Goal: Information Seeking & Learning: Learn about a topic

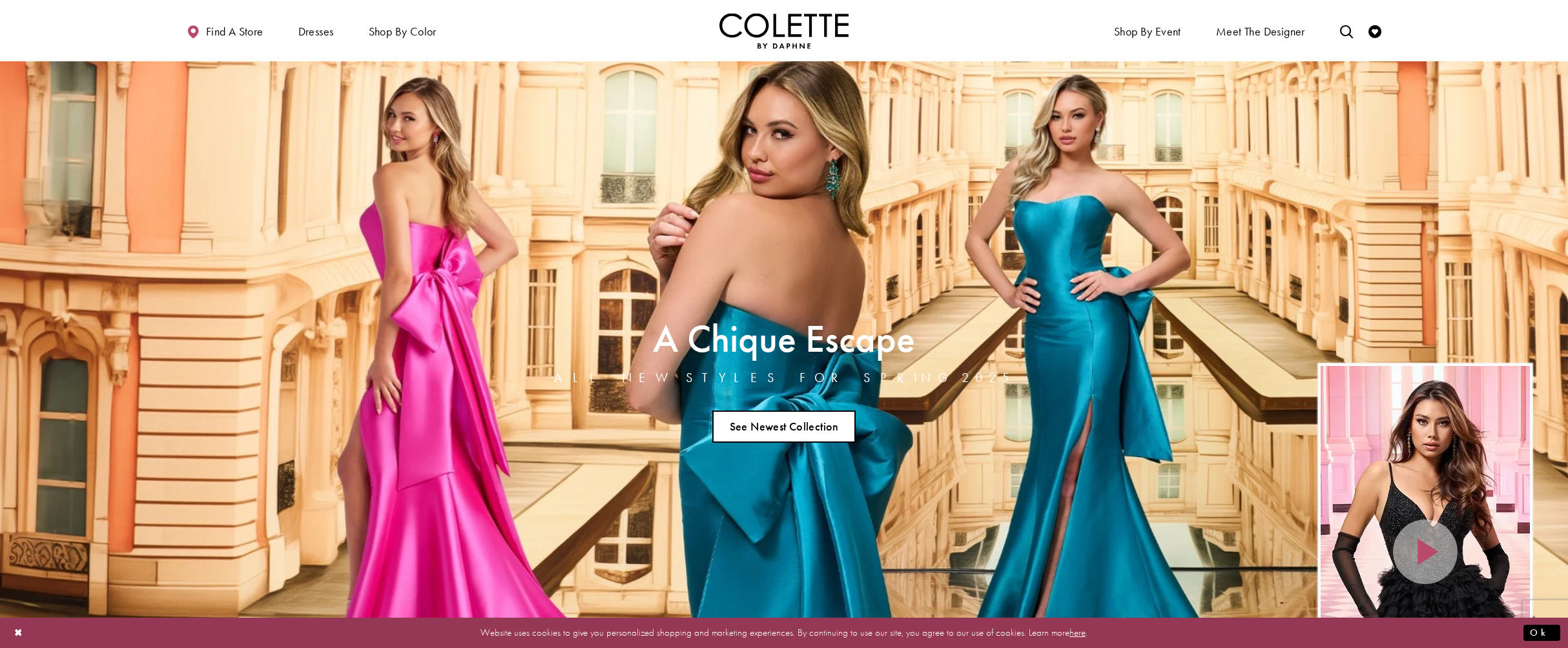
click at [779, 424] on link "See Newest Collection" at bounding box center [784, 427] width 143 height 33
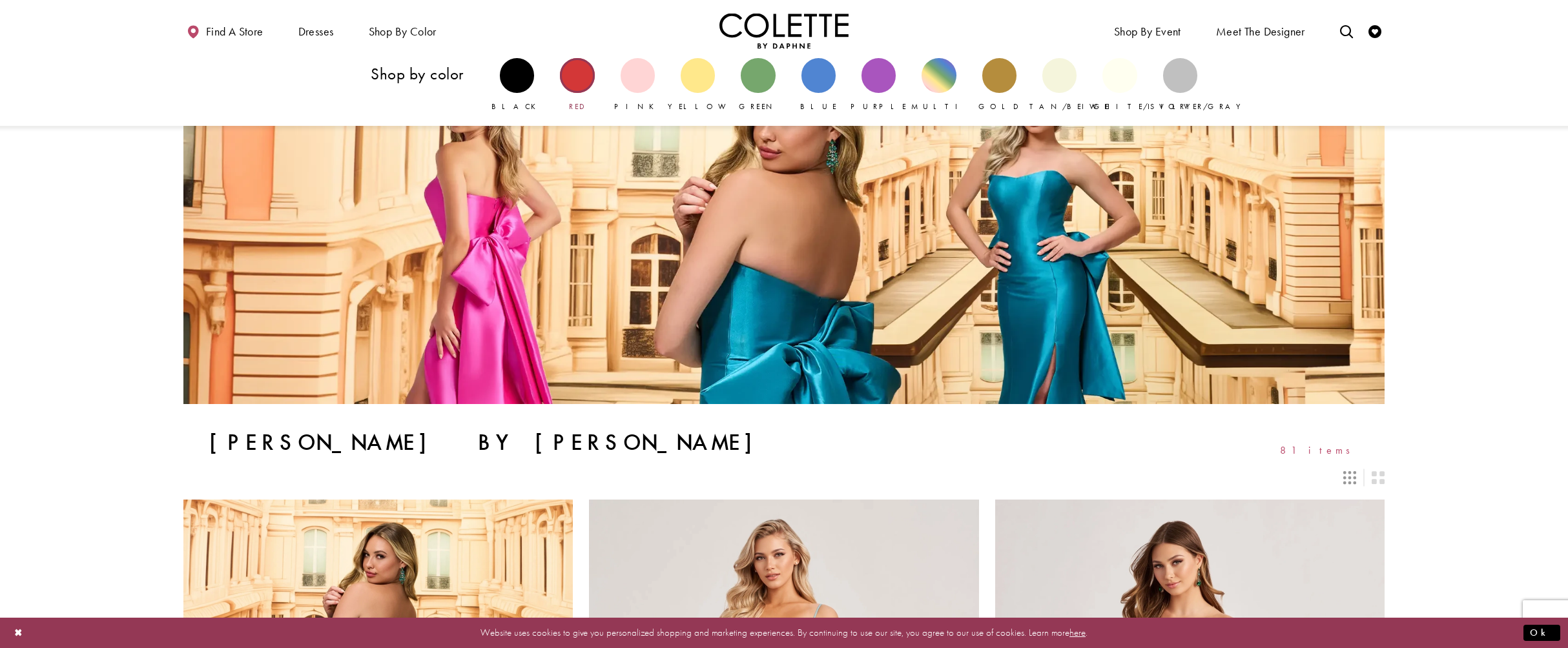
click at [584, 86] on div "Primary block" at bounding box center [576, 74] width 34 height 34
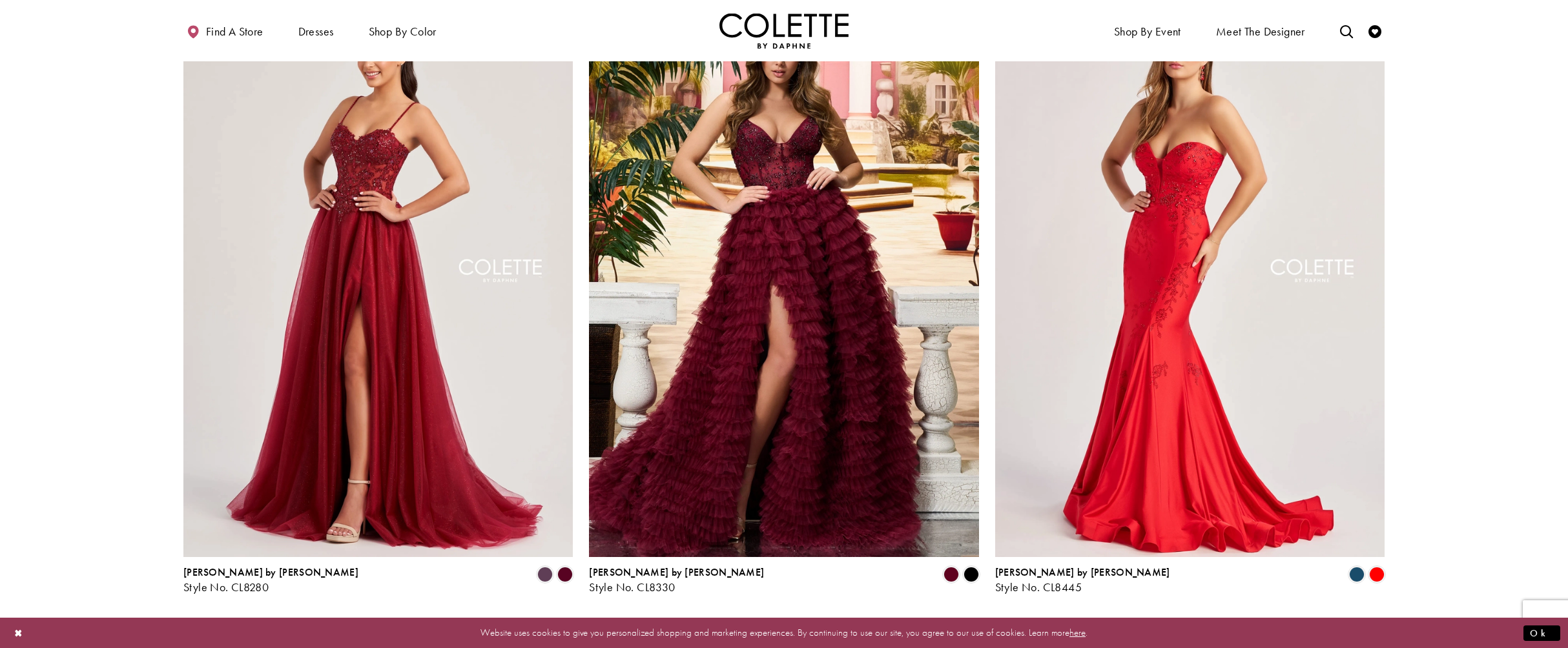
scroll to position [2002, 0]
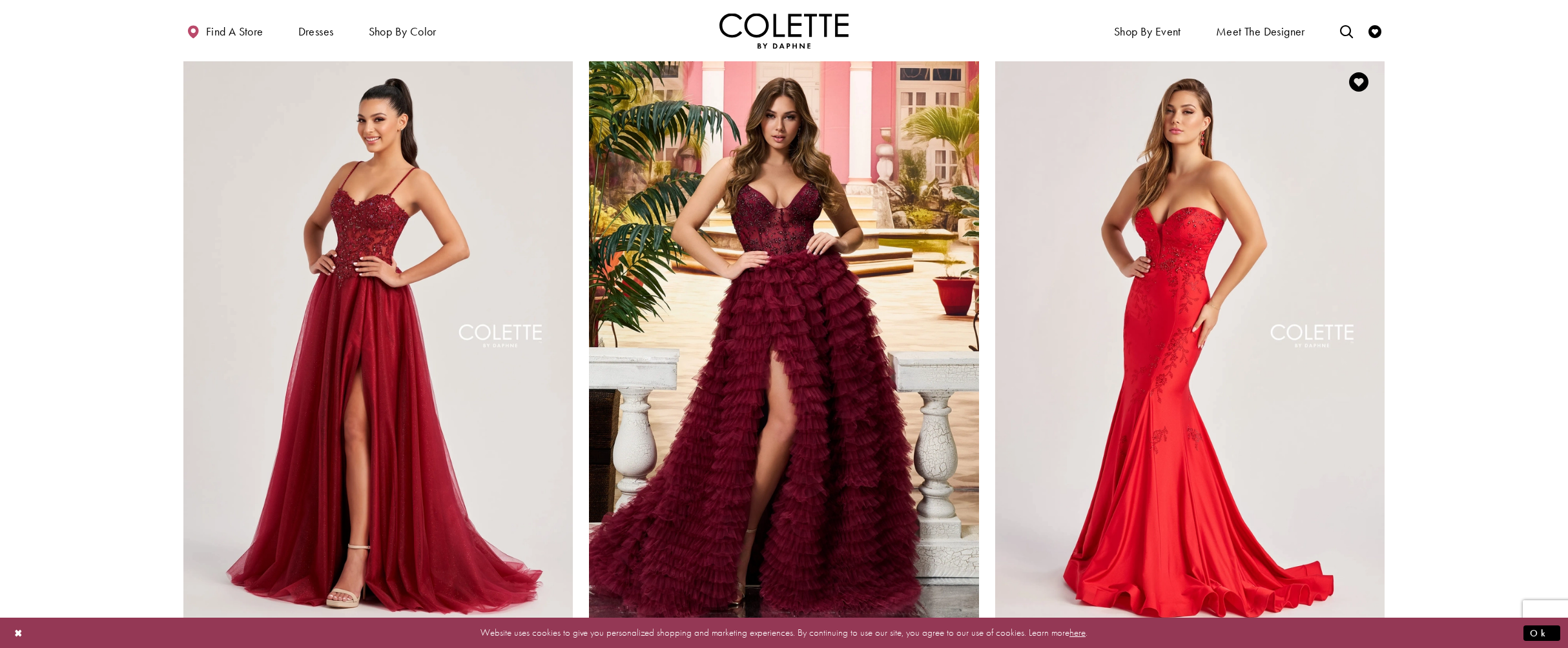
click at [1159, 351] on img "Visit Colette by Daphne Style No. CL8445 Page" at bounding box center [1190, 340] width 389 height 567
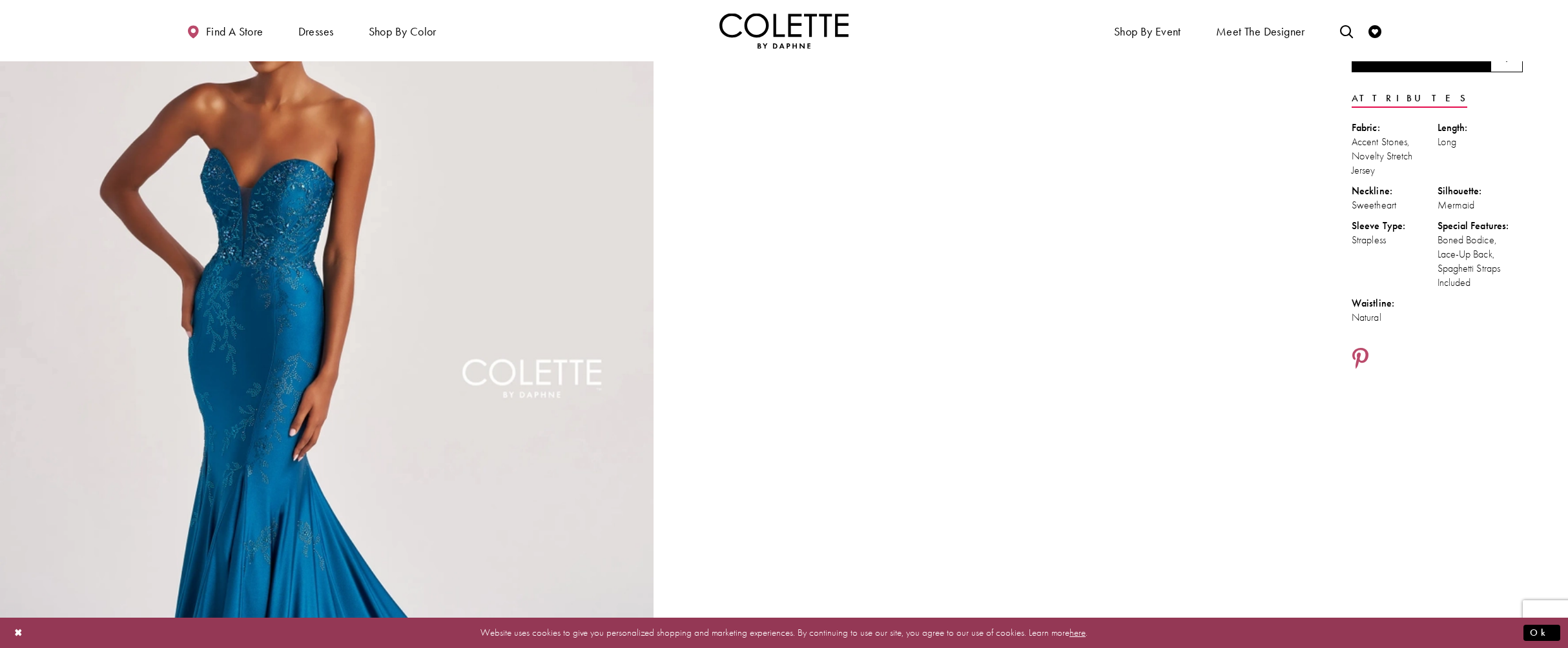
scroll to position [129, 0]
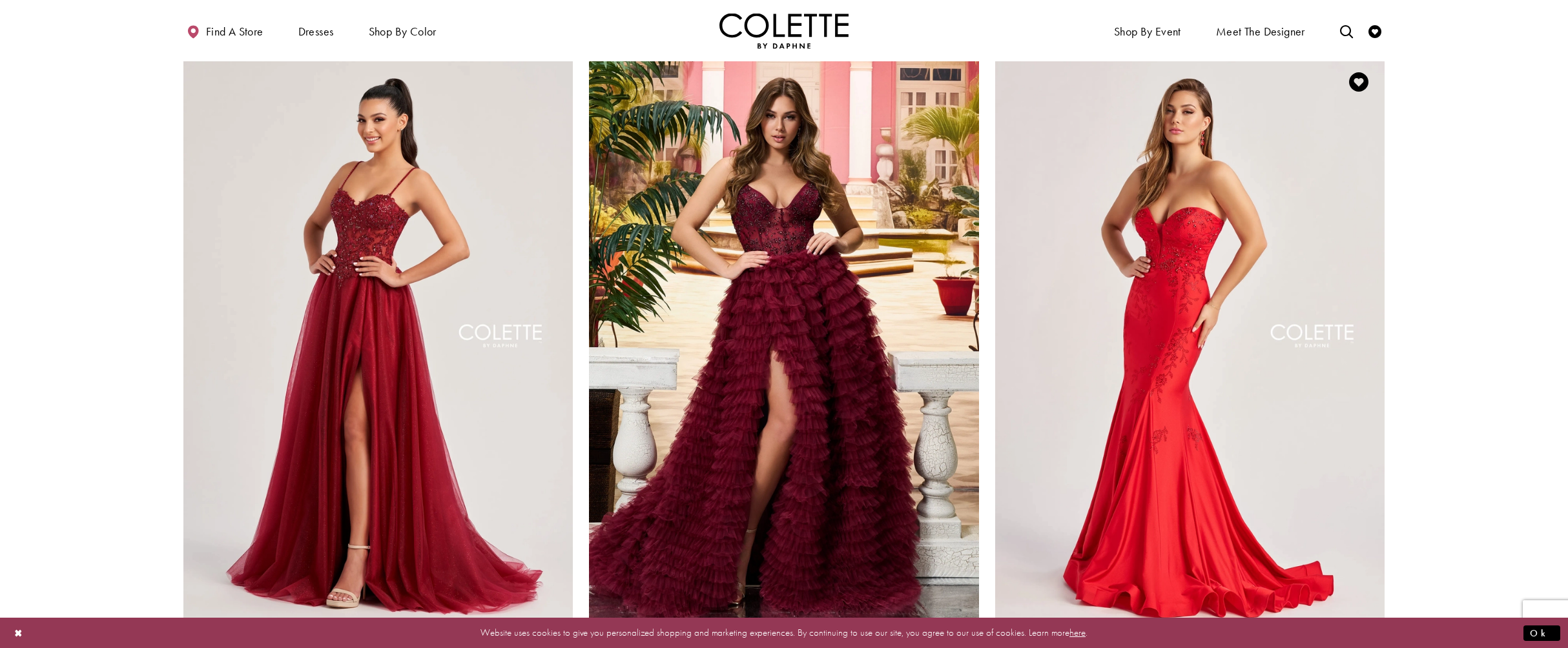
click at [1143, 351] on img "Visit Colette by Daphne Style No. CL8445 Page" at bounding box center [1190, 340] width 389 height 567
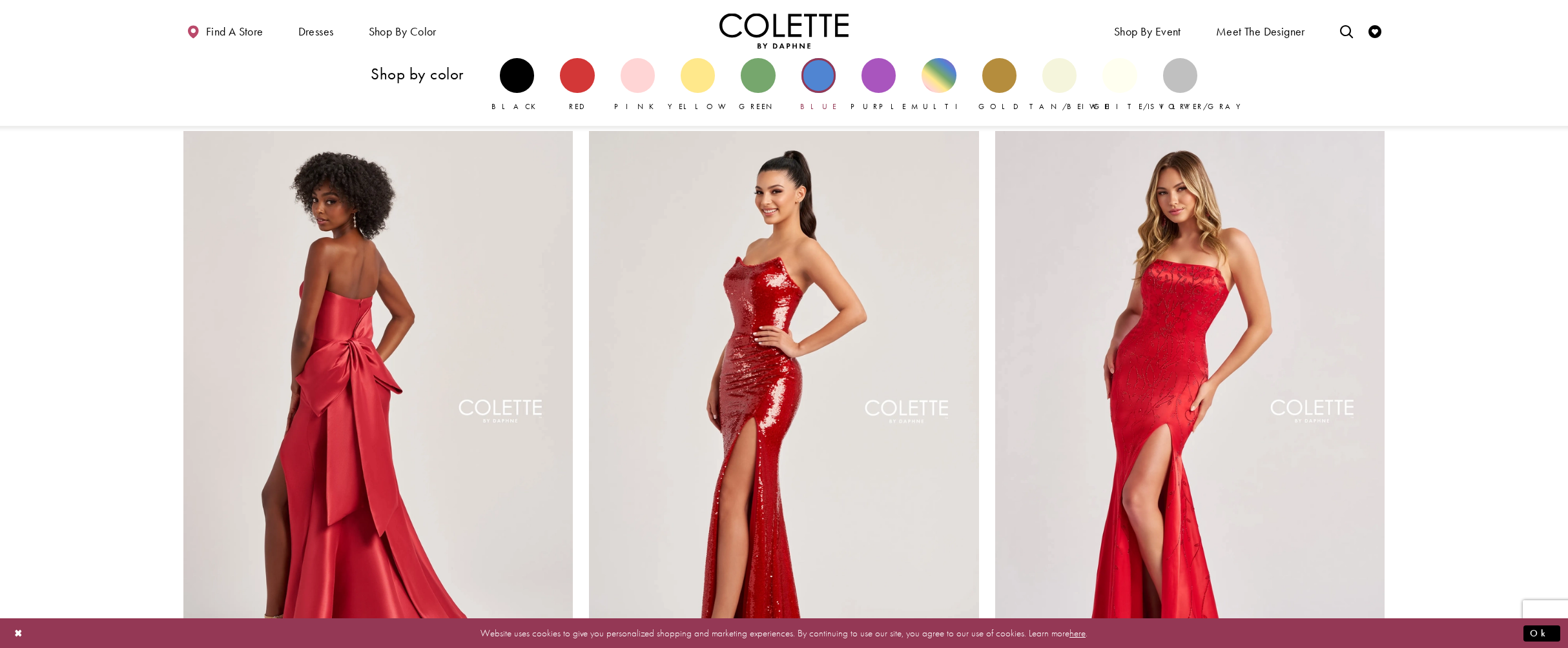
click at [817, 77] on div "Primary block" at bounding box center [818, 74] width 34 height 34
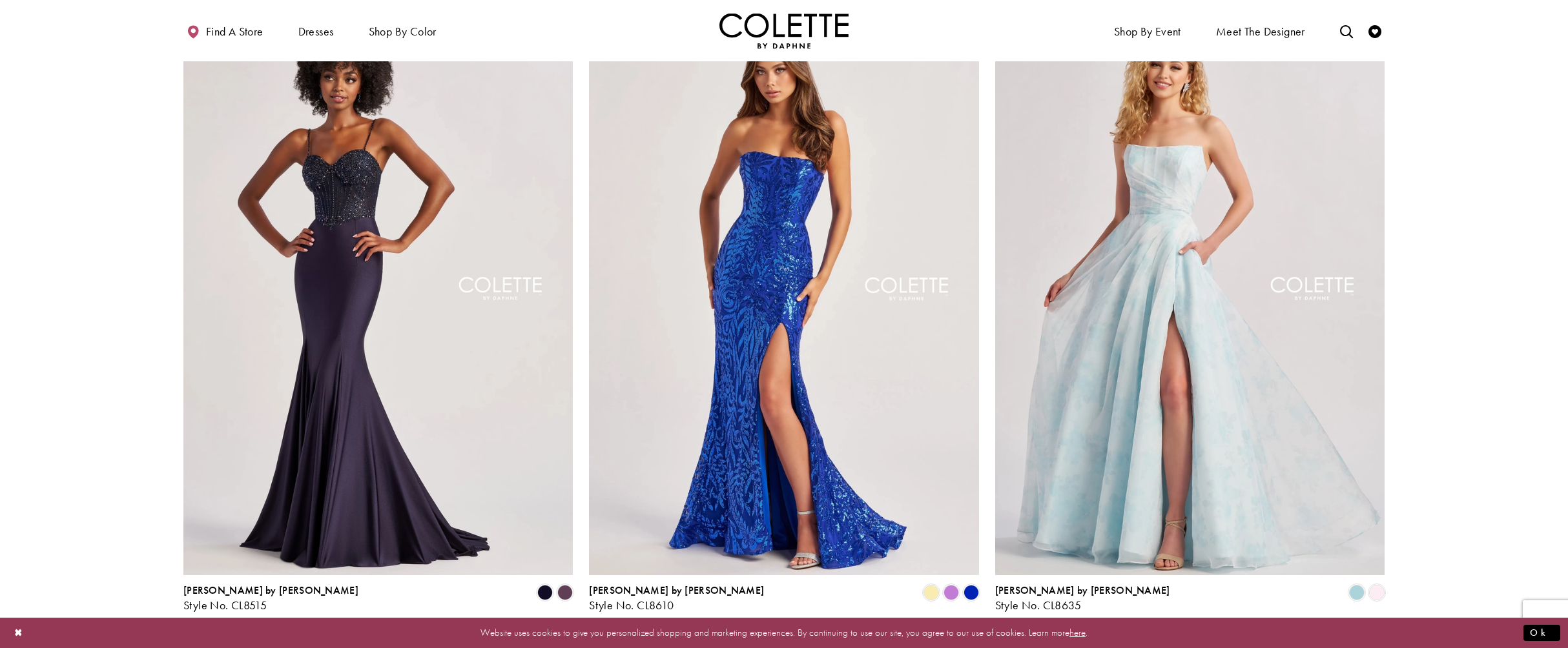
scroll to position [1420, 0]
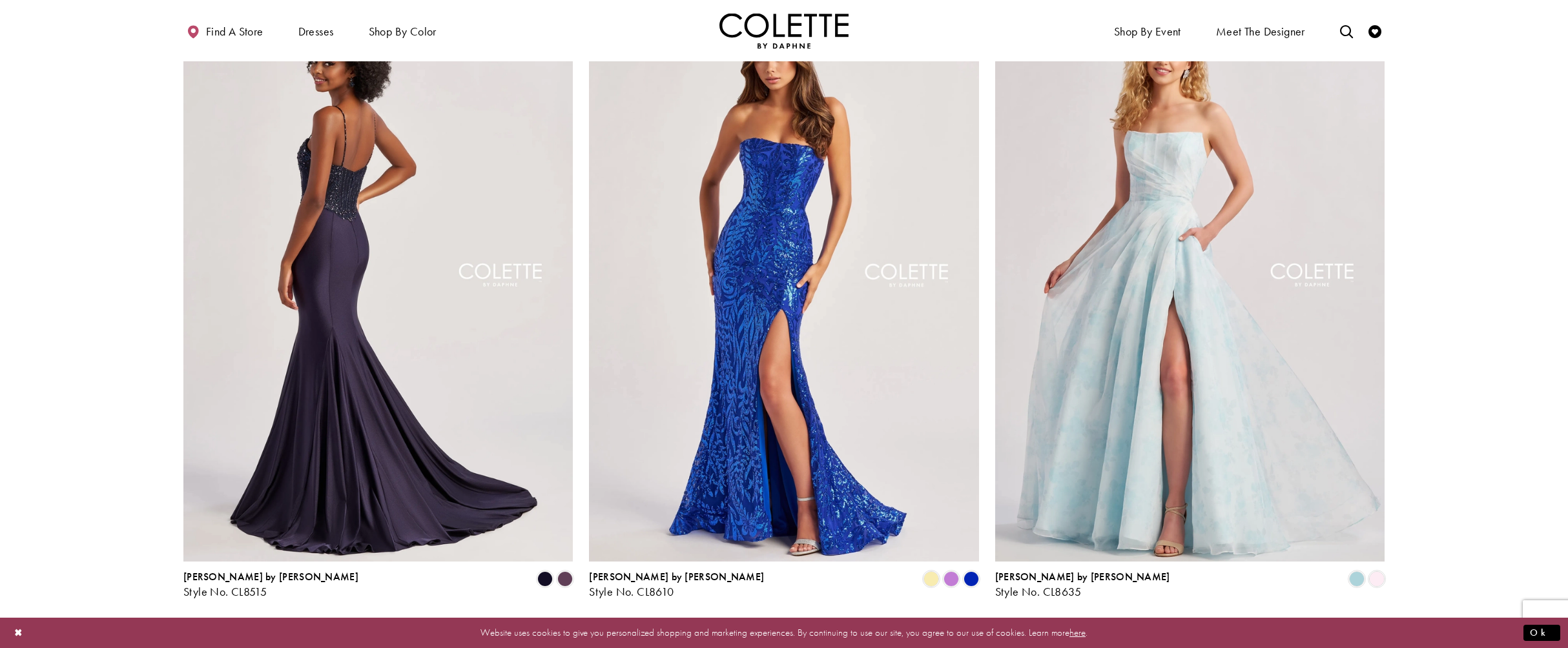
click at [376, 323] on img "Visit Colette by Daphne Style No. CL8515 Page" at bounding box center [378, 278] width 389 height 567
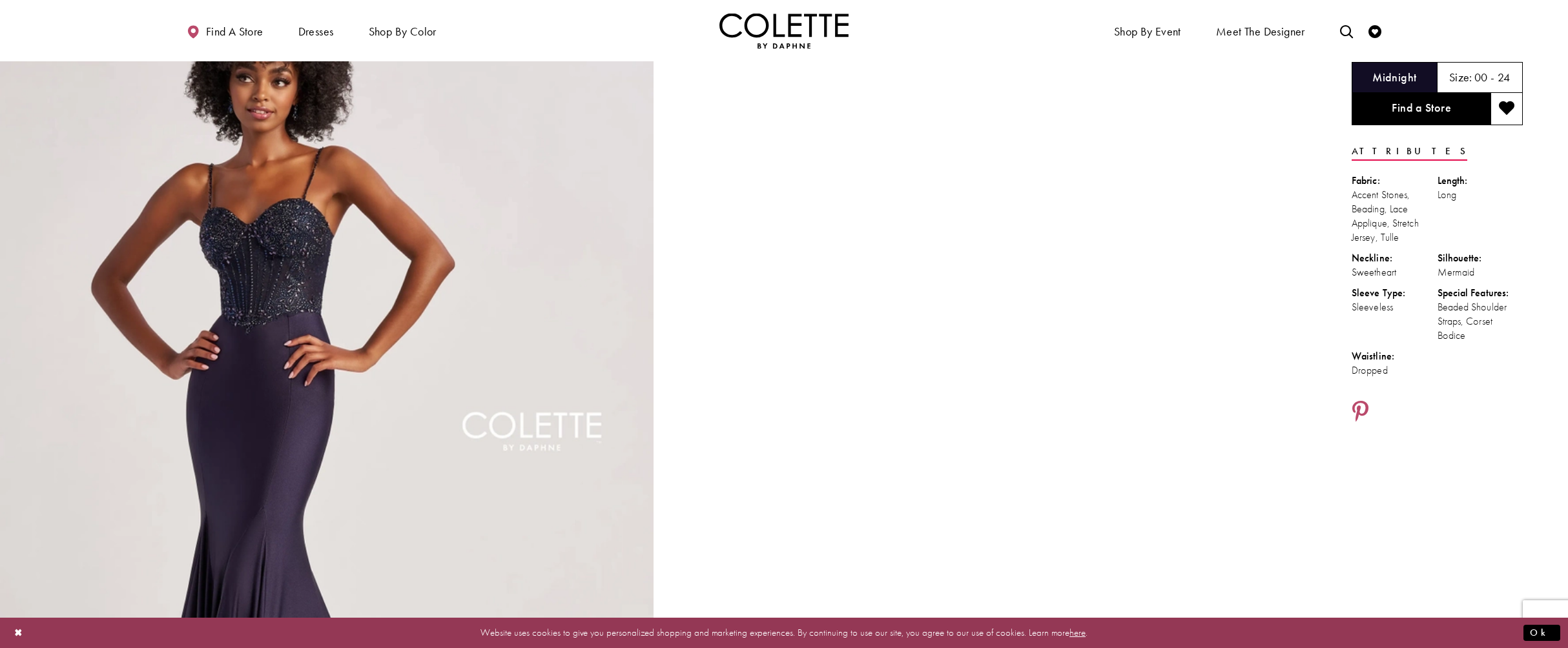
scroll to position [64, 0]
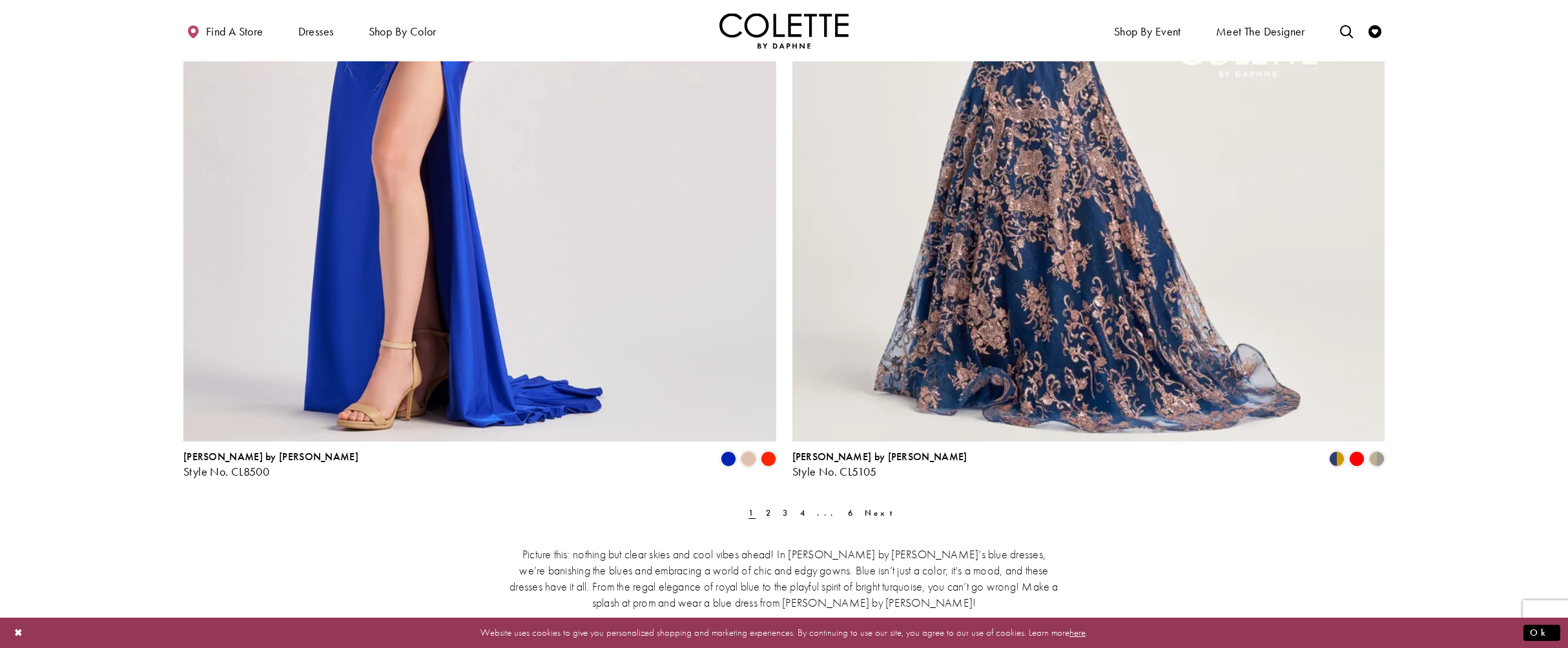
scroll to position [3293, 0]
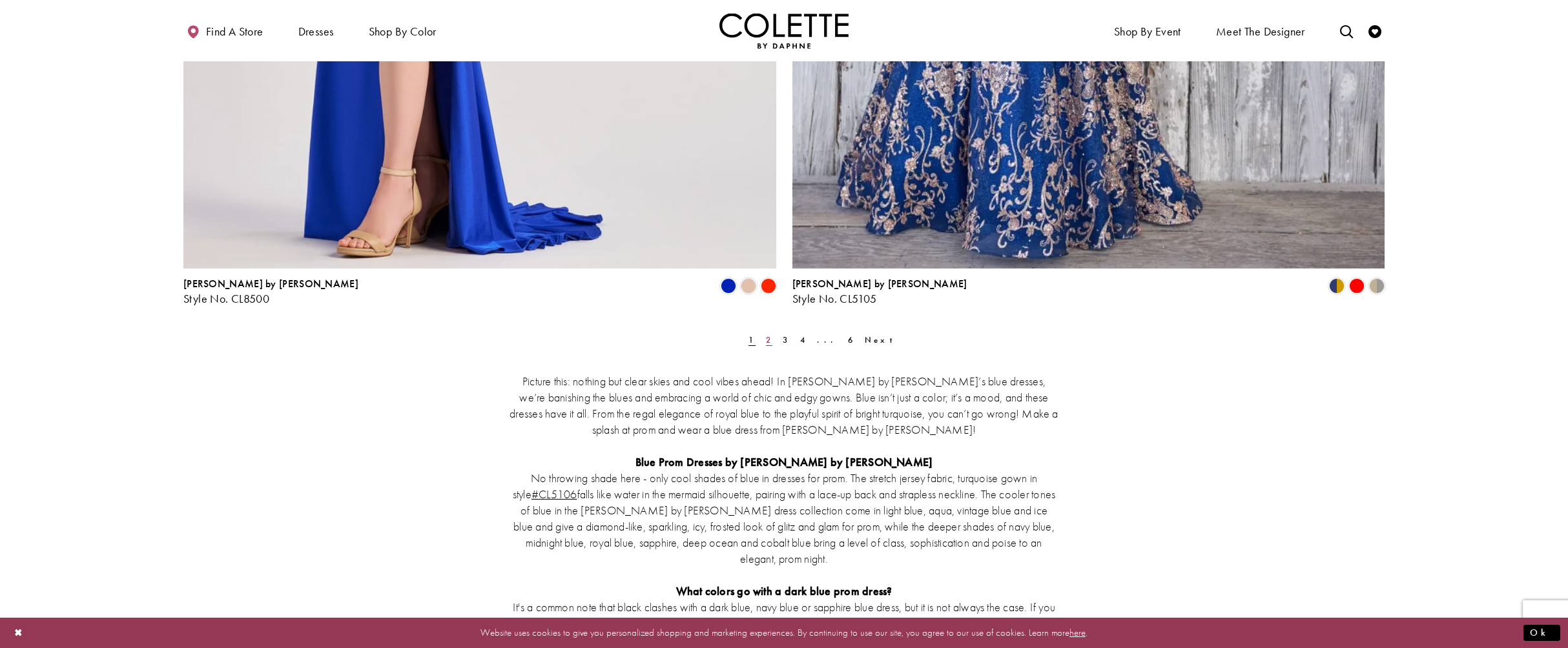
click at [767, 338] on span "2" at bounding box center [769, 339] width 7 height 11
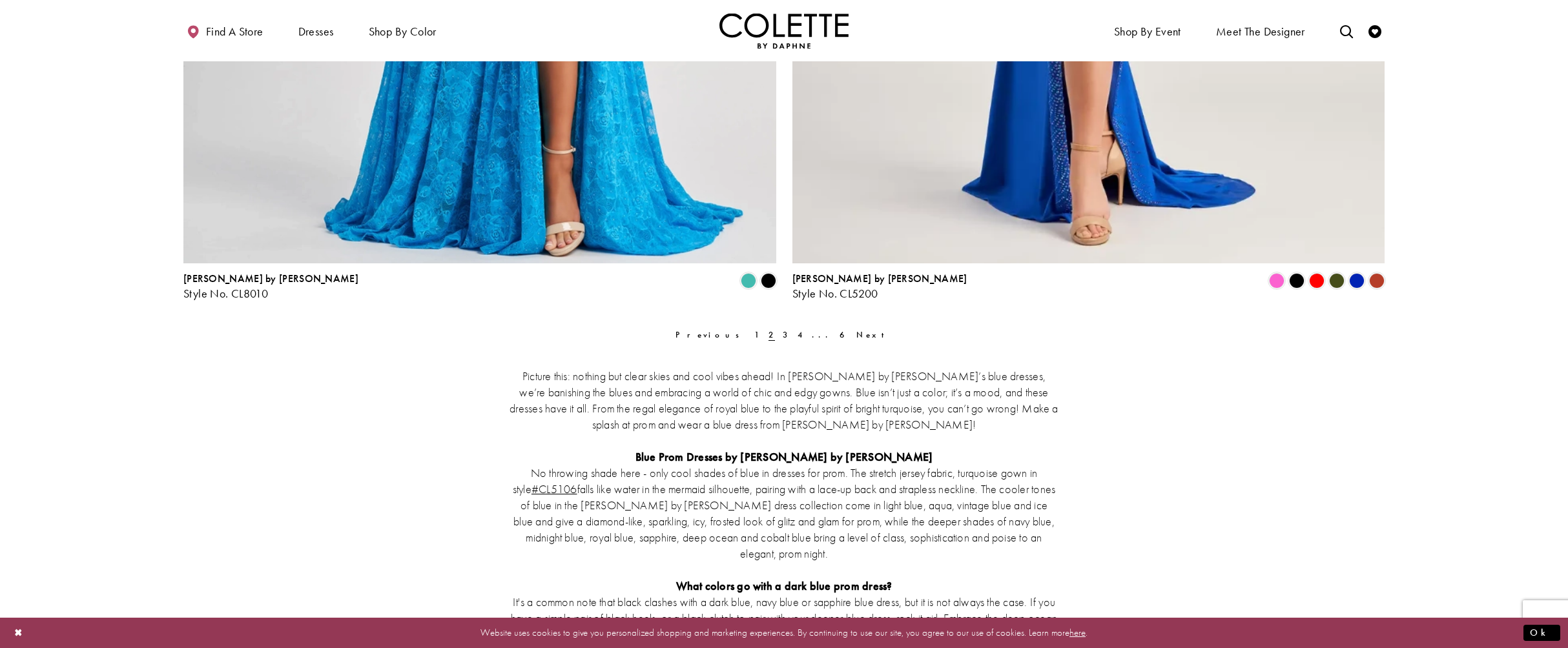
scroll to position [3427, 0]
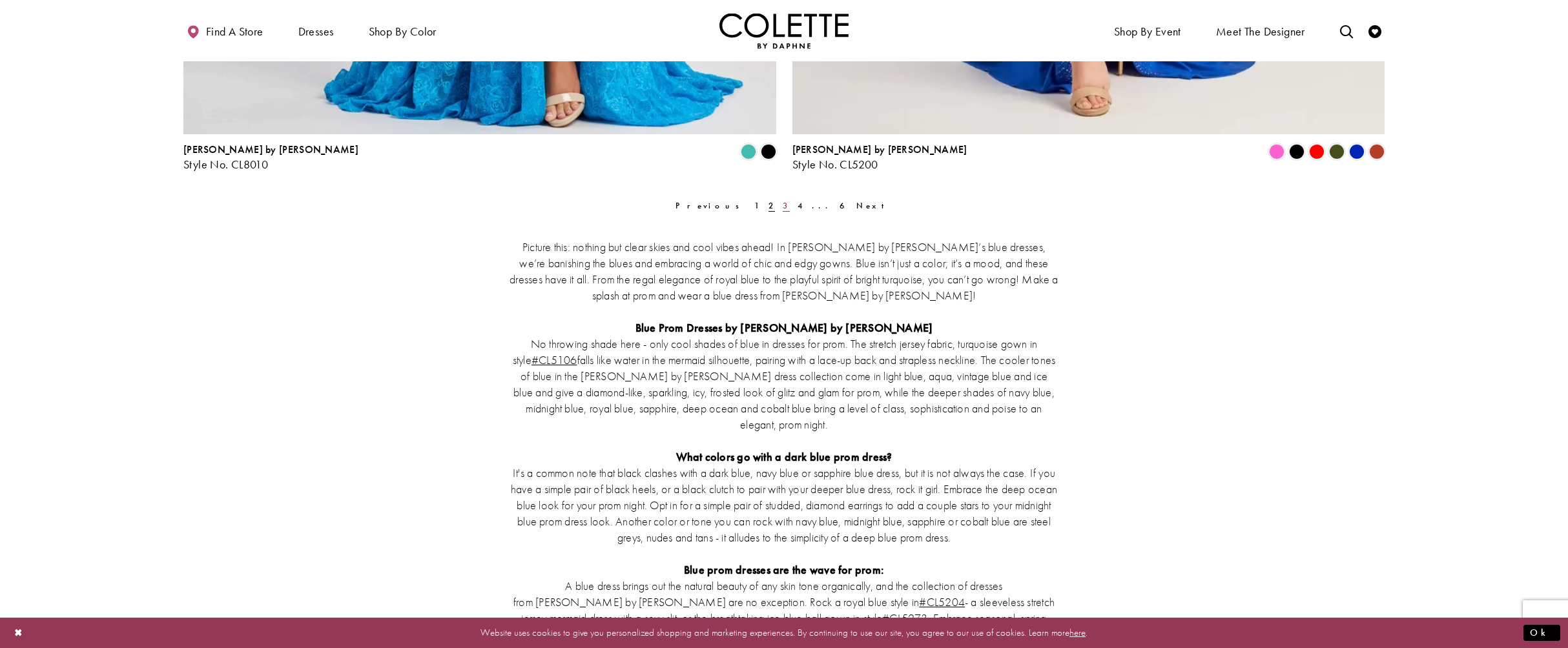
click at [783, 203] on span "3" at bounding box center [785, 205] width 7 height 11
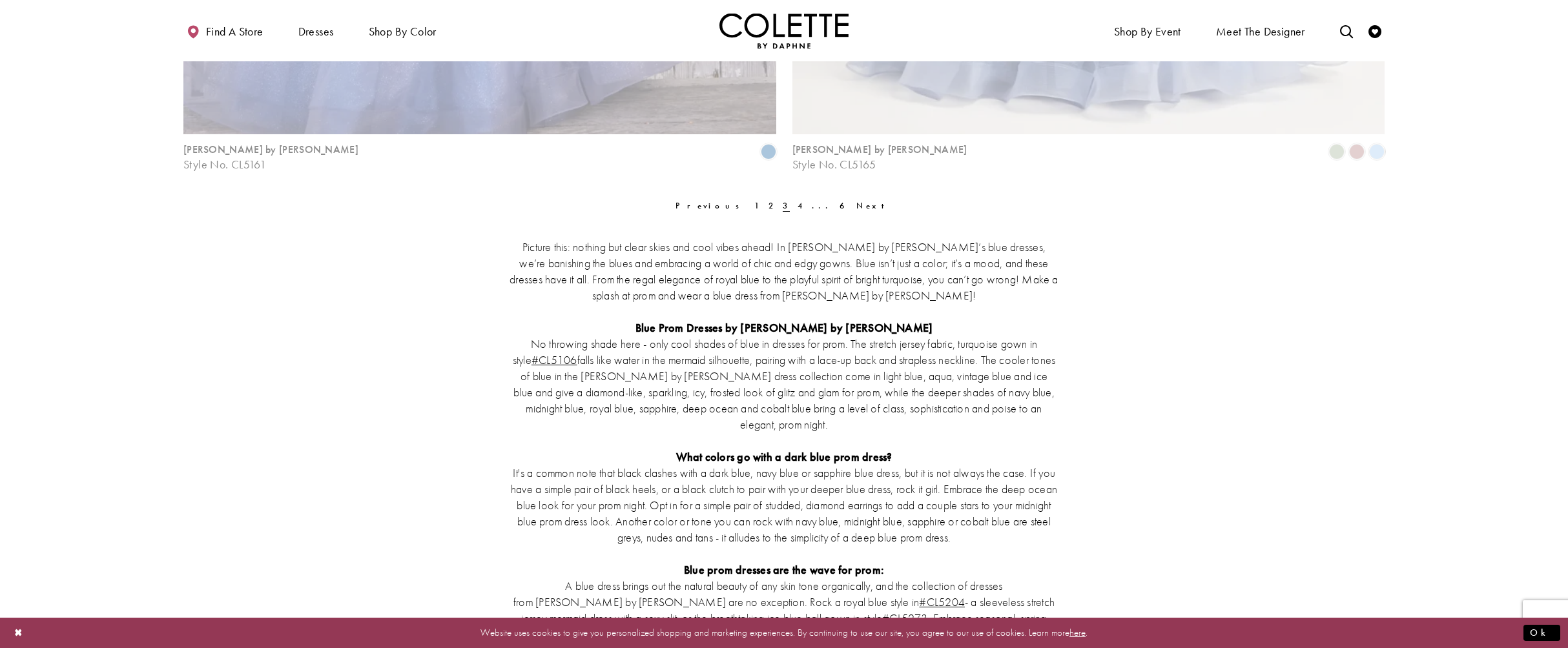
scroll to position [69, 0]
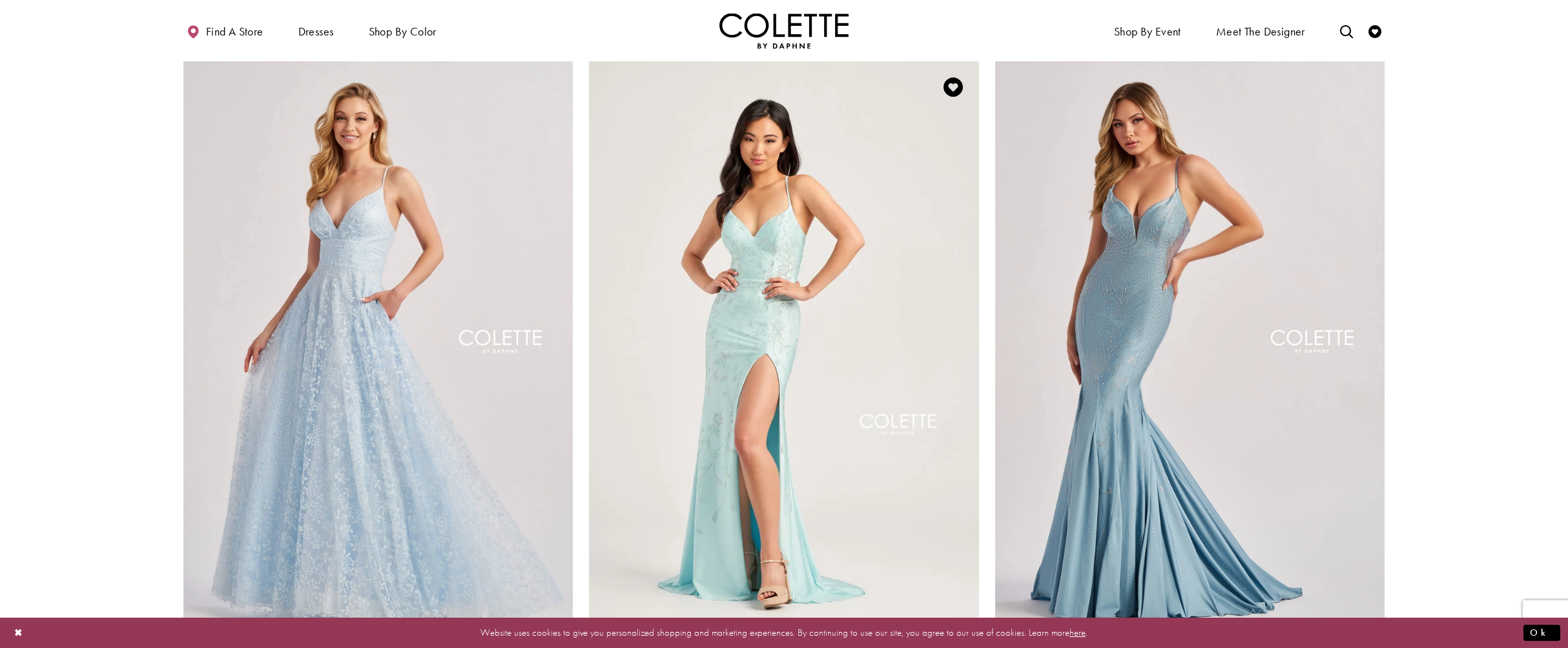
click at [744, 364] on img "Visit Colette by Daphne Style No. CL5110 Page" at bounding box center [783, 345] width 389 height 567
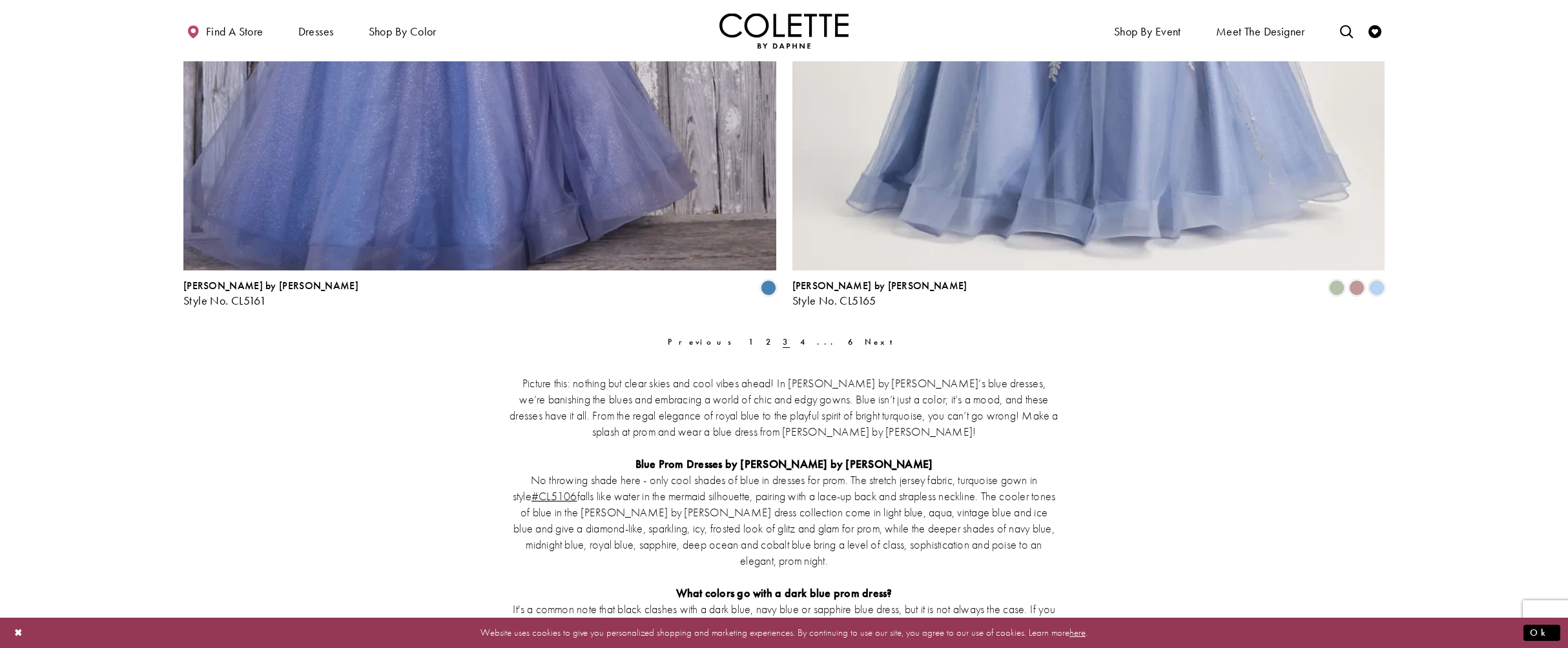
scroll to position [3300, 0]
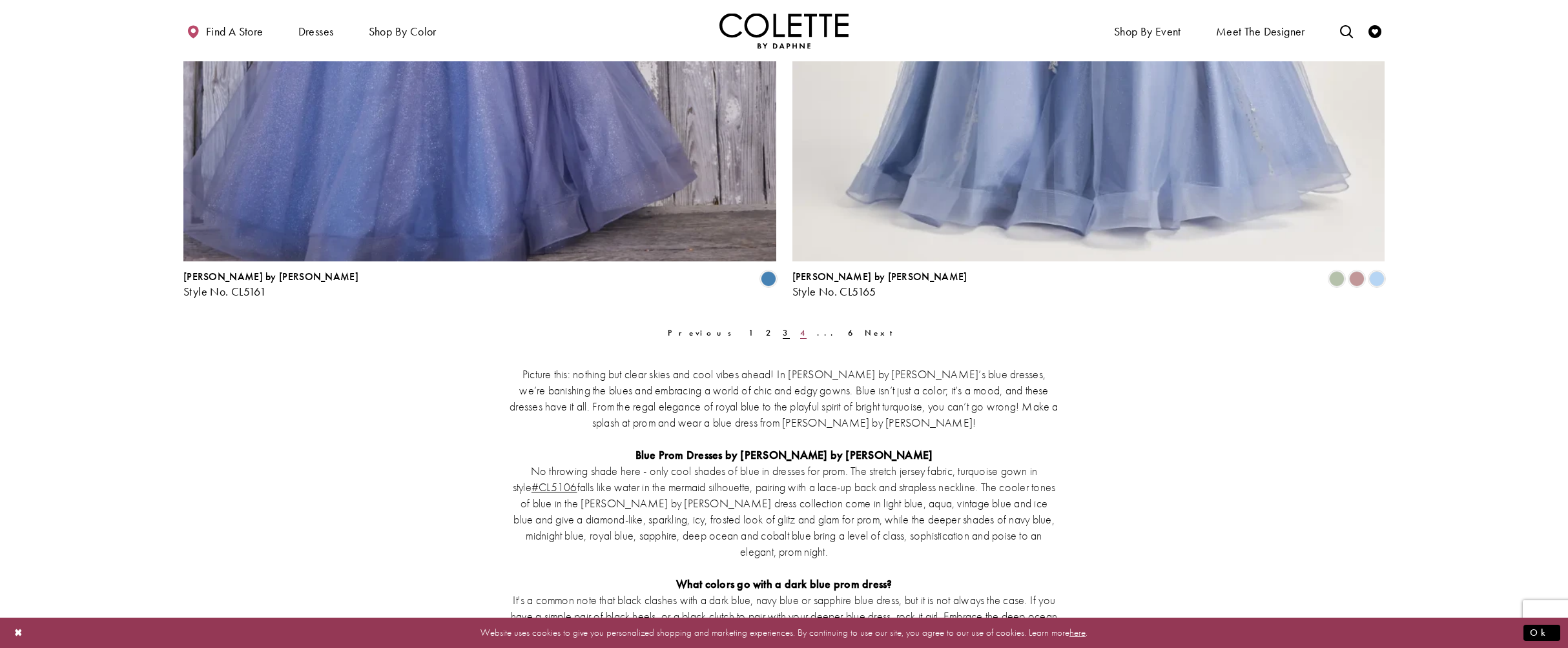
click at [800, 331] on span "4" at bounding box center [803, 333] width 7 height 11
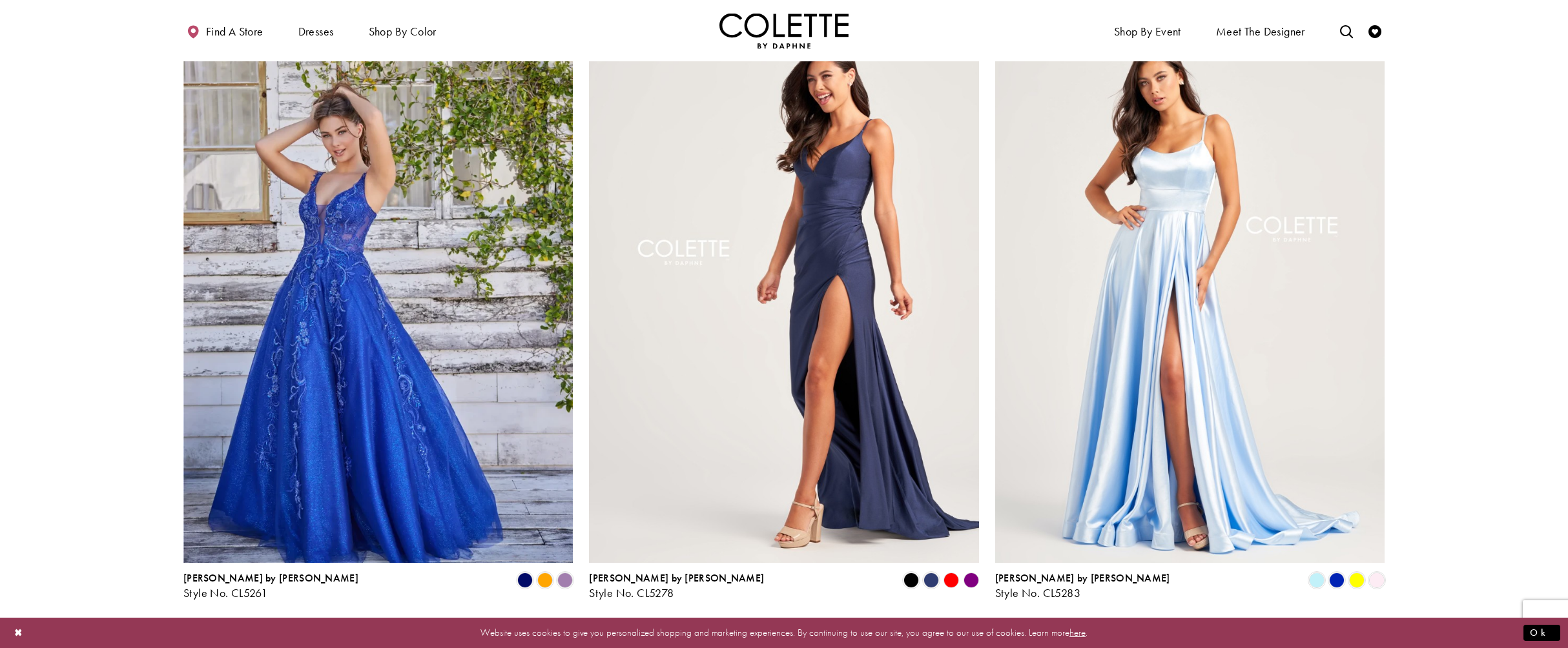
scroll to position [780, 0]
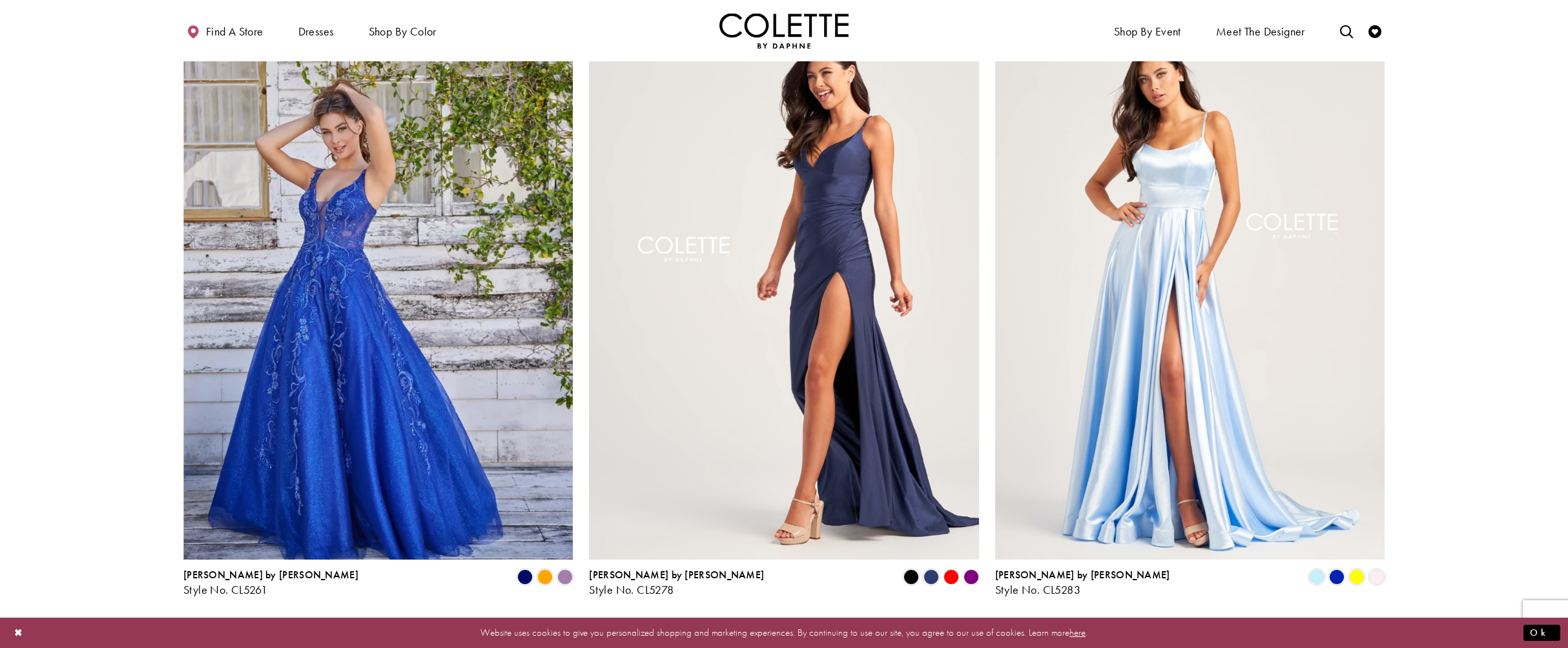
click at [821, 254] on img "Visit Colette by Daphne Style No. CL5278 Page" at bounding box center [783, 277] width 389 height 567
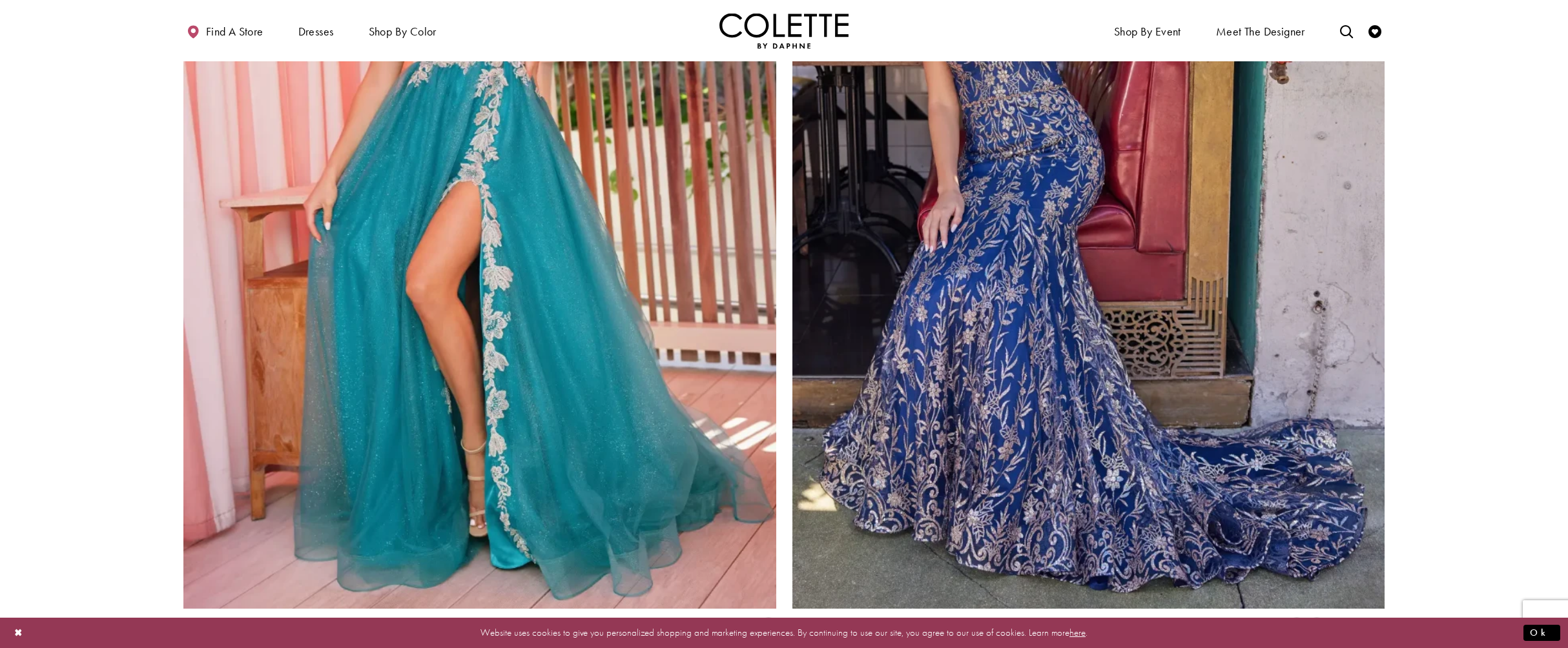
scroll to position [2975, 0]
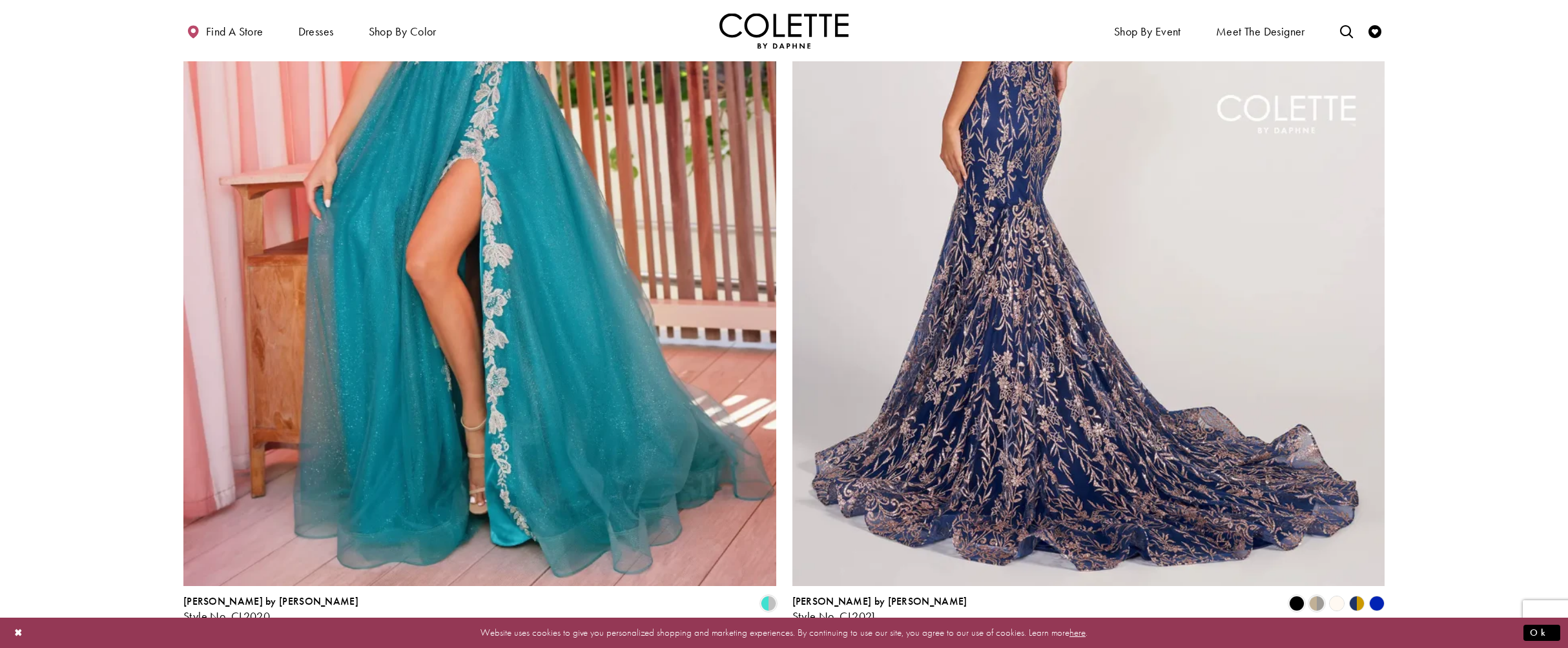
click at [1068, 314] on img "Visit Colette by Daphne Style No. CL2021 Page" at bounding box center [1088, 155] width 593 height 862
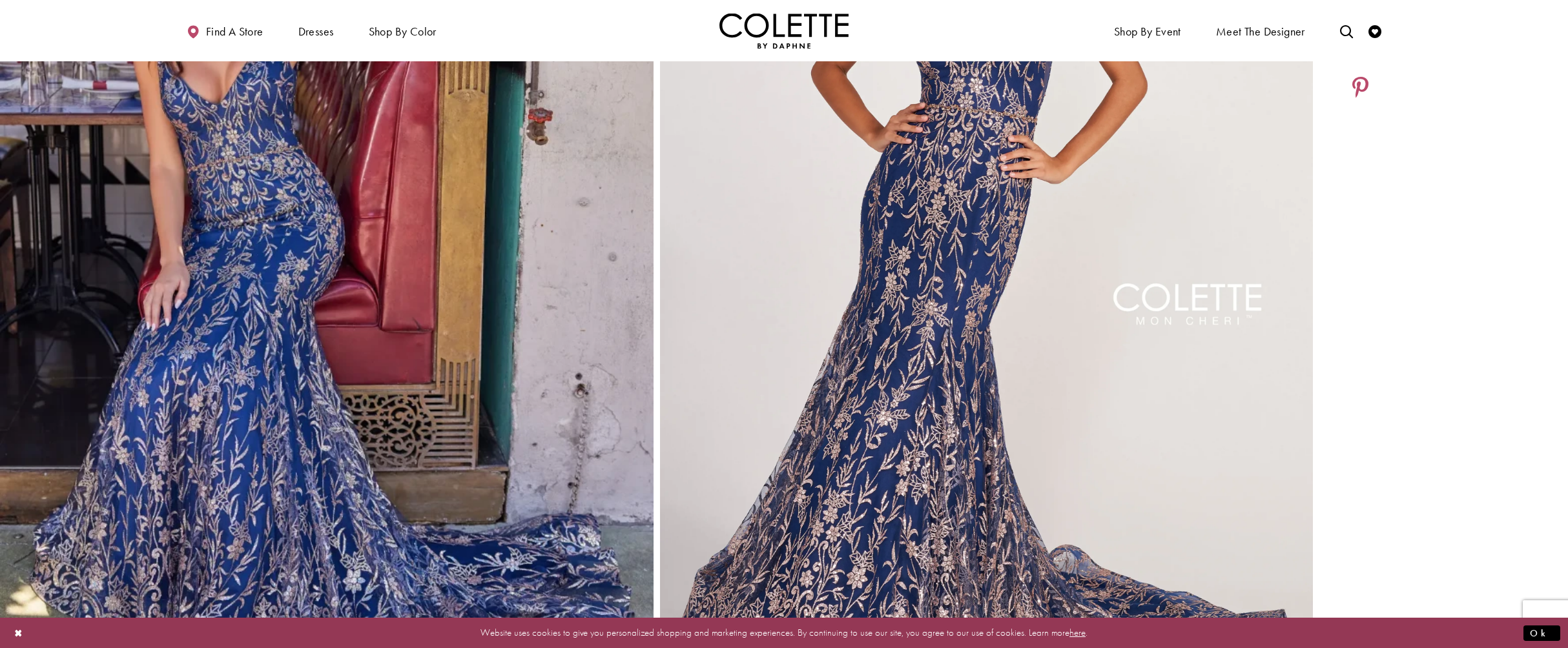
scroll to position [258, 0]
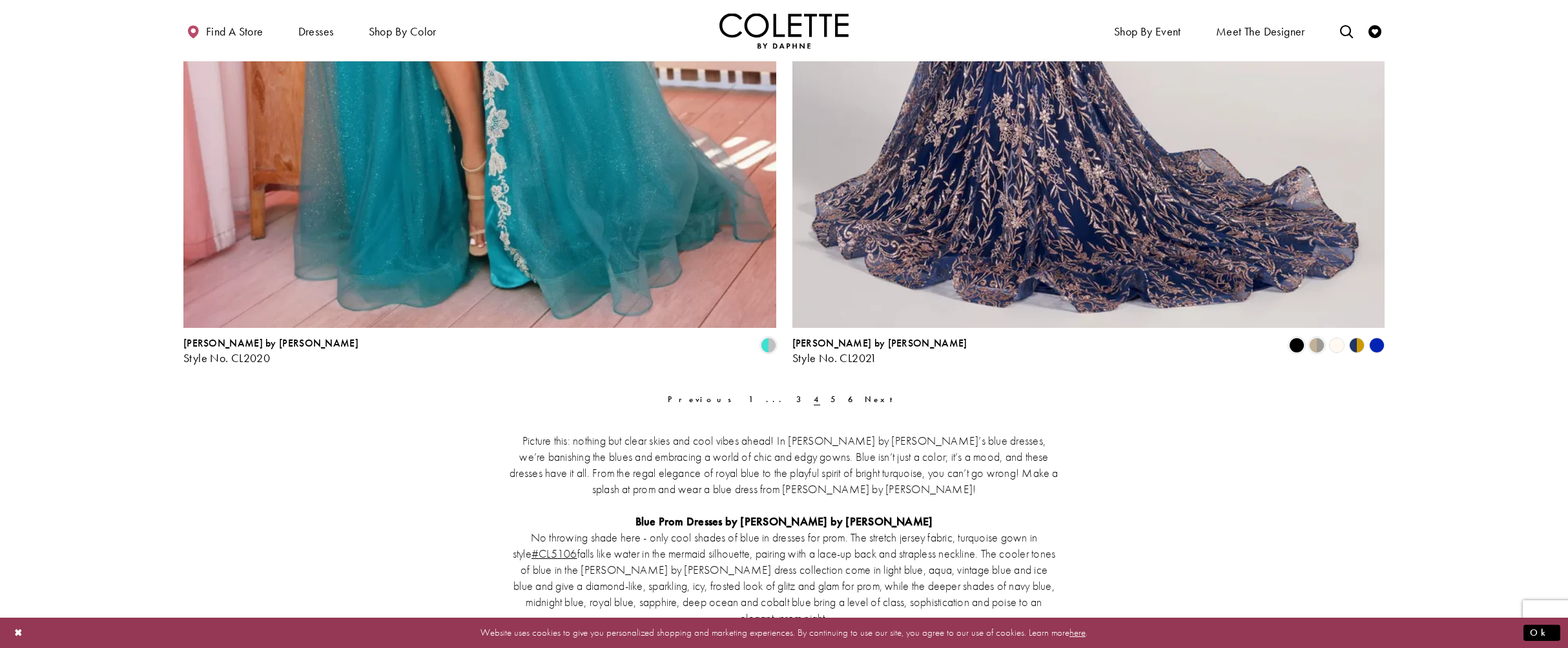
scroll to position [3298, 0]
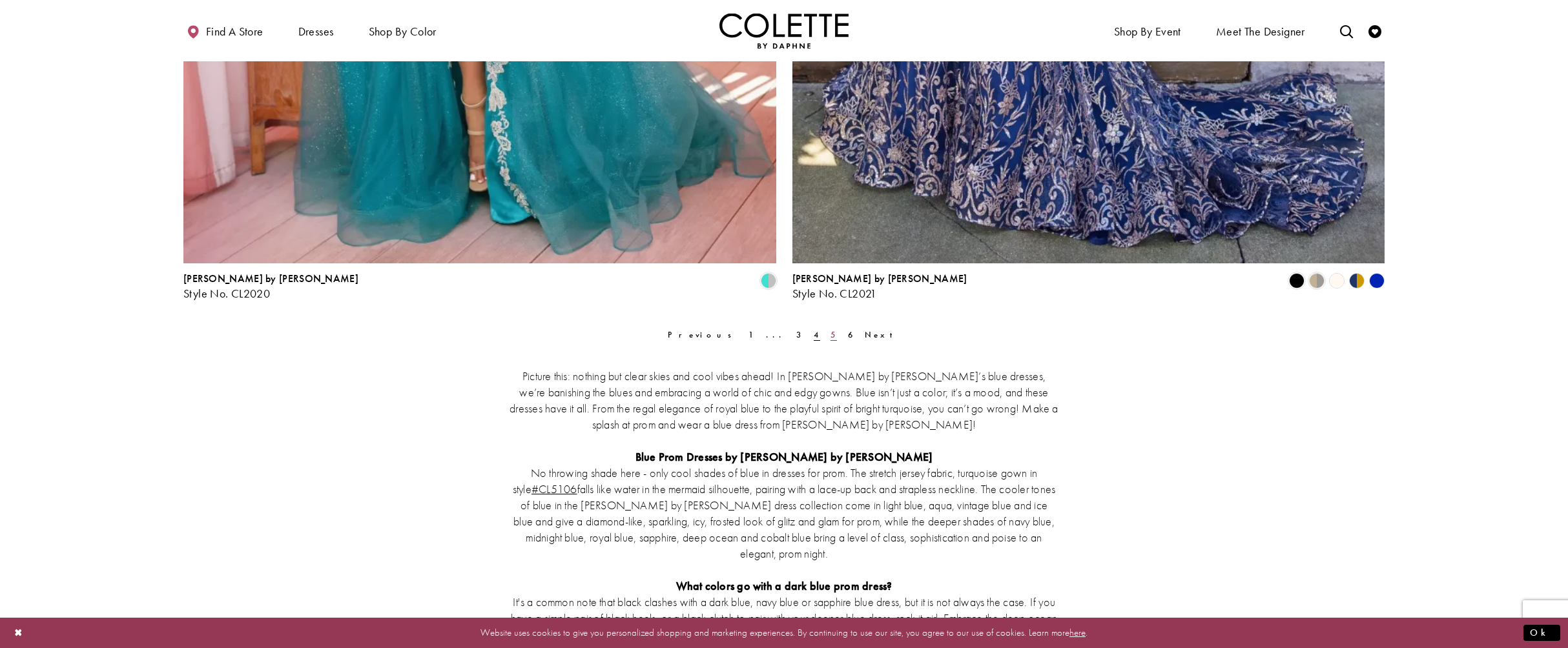
click at [830, 334] on span "5" at bounding box center [833, 334] width 7 height 11
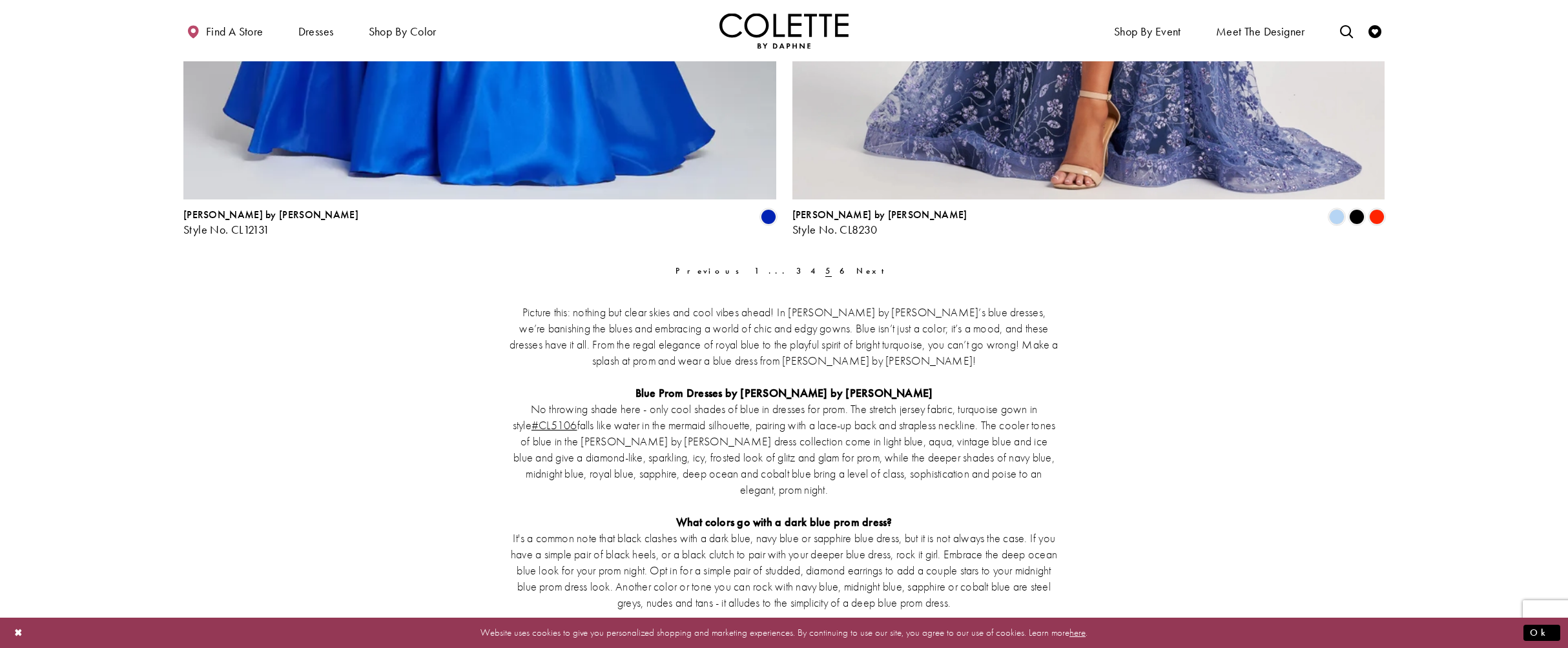
scroll to position [3363, 0]
click at [840, 271] on span "6" at bounding box center [843, 270] width 7 height 11
